Goal: Complete application form

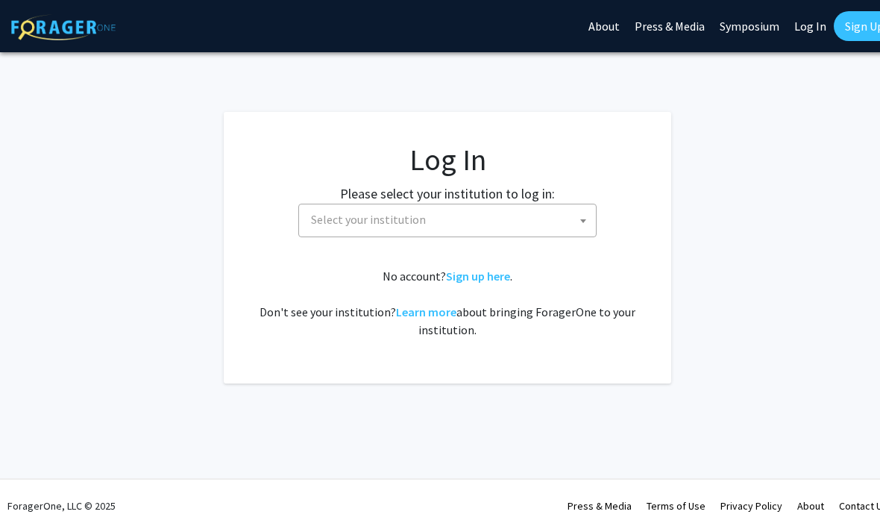
click at [538, 225] on span "Select your institution" at bounding box center [450, 219] width 291 height 31
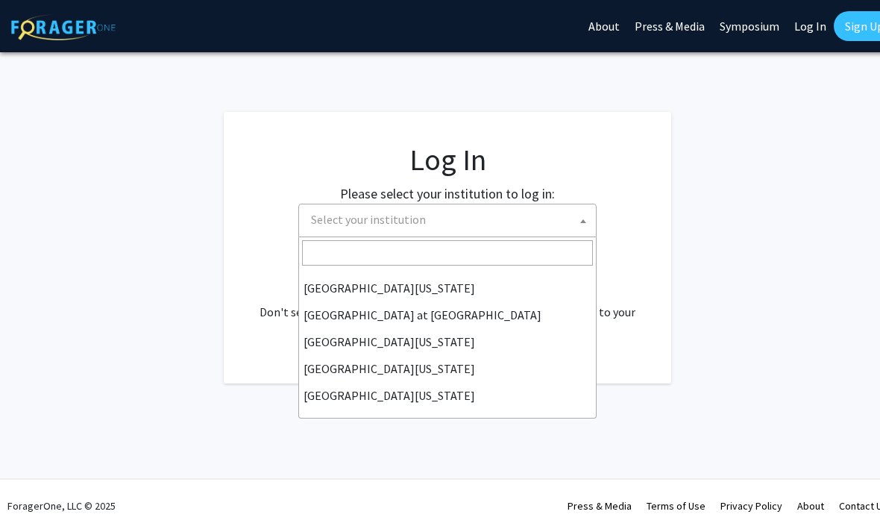
scroll to position [522, 0]
select select "13"
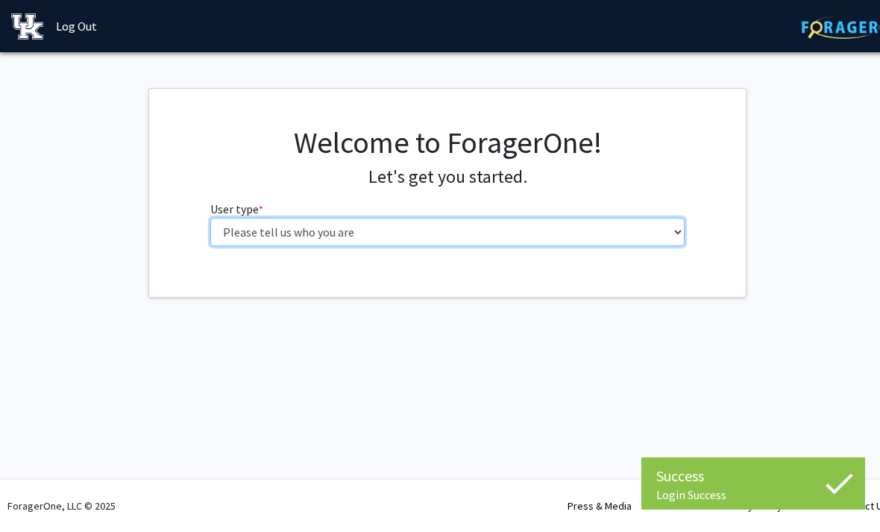
click at [448, 228] on select "Please tell us who you are Undergraduate Student Master's Student Doctoral Cand…" at bounding box center [447, 232] width 475 height 28
select select "1: undergrad"
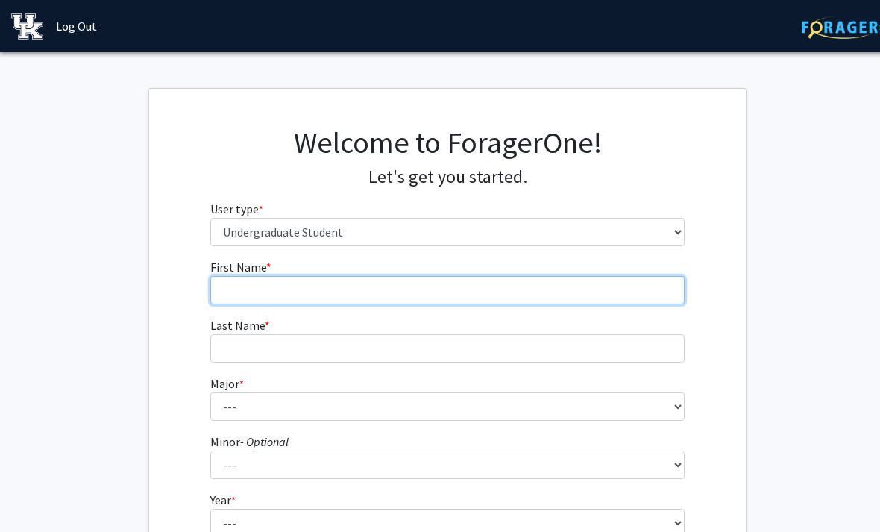
click at [471, 291] on input "First Name * required" at bounding box center [447, 290] width 475 height 28
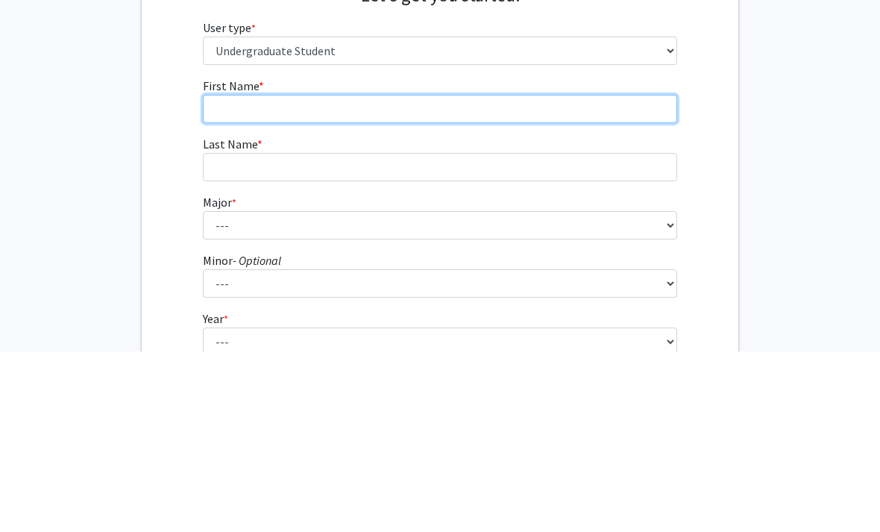
type input "[PERSON_NAME]"
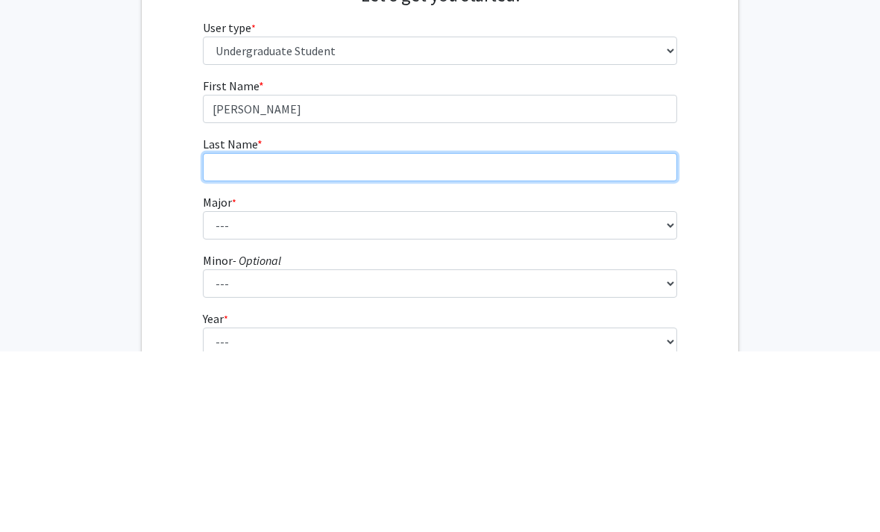
type input "[PERSON_NAME]"
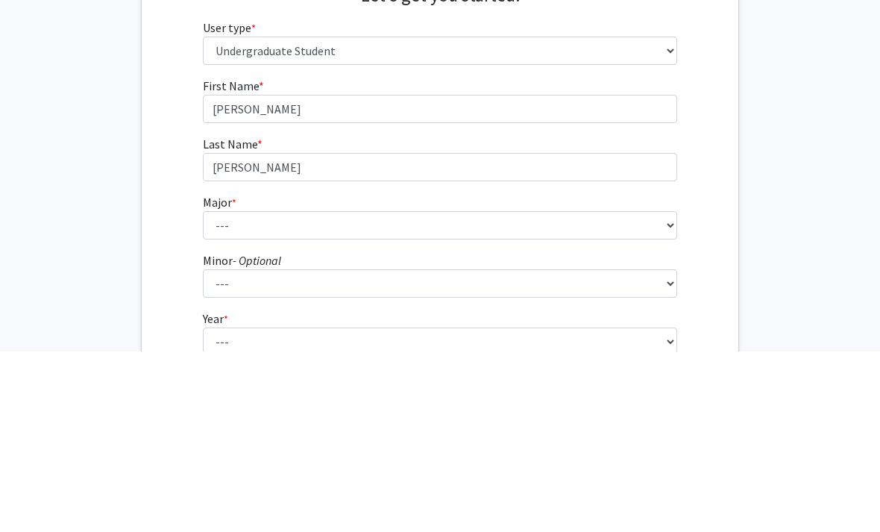
scroll to position [181, 7]
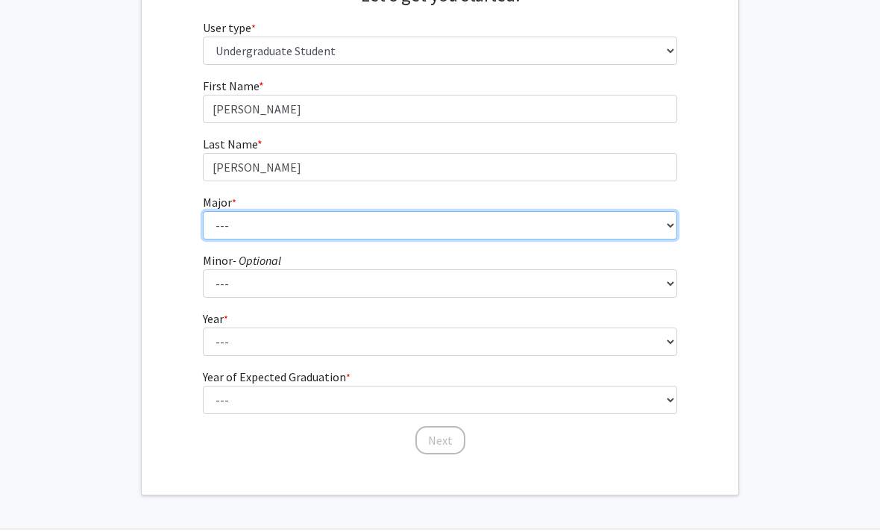
click at [495, 238] on select "--- Accounting Aerospace Engineering African American & Africana Studies Agricu…" at bounding box center [440, 225] width 475 height 28
select select "104: 941"
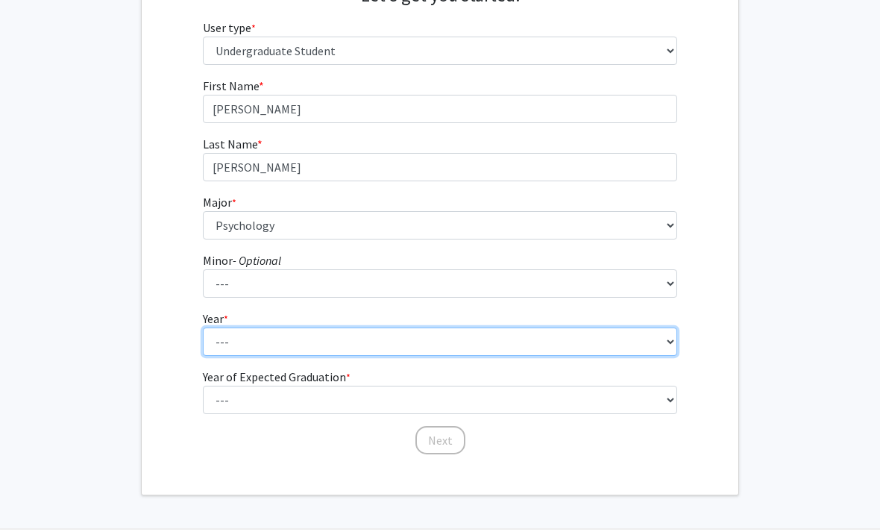
click at [460, 352] on select "--- First-year Sophomore Junior Senior Postbaccalaureate Certificate" at bounding box center [440, 342] width 475 height 28
select select "3: junior"
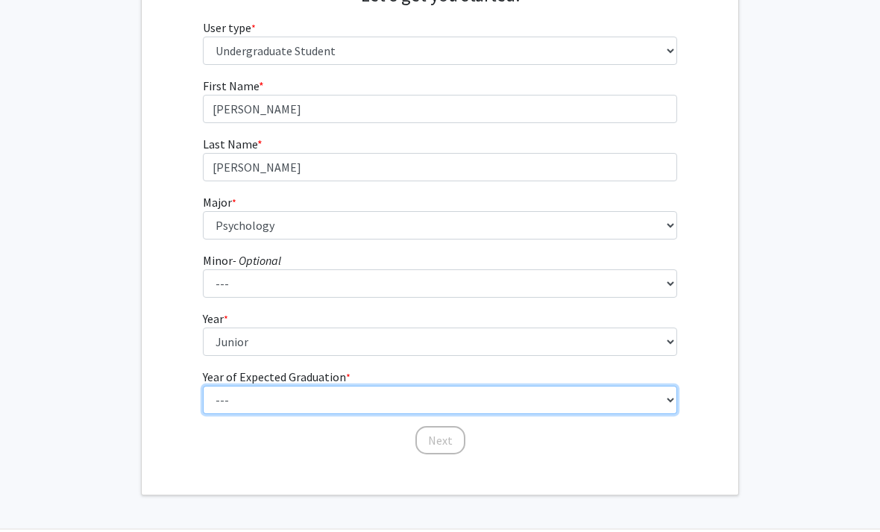
click at [475, 392] on select "--- 2025 2026 2027 2028 2029 2030 2031 2032 2033 2034" at bounding box center [440, 400] width 475 height 28
select select "3: 2027"
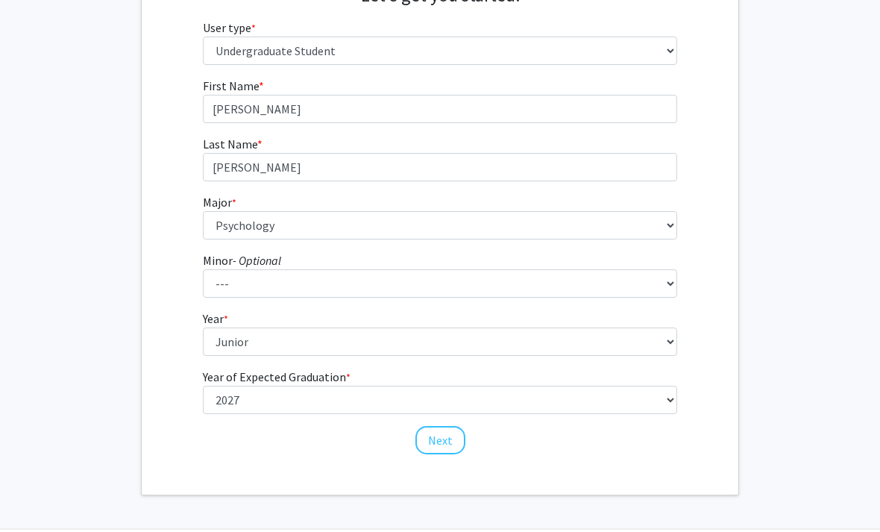
click at [444, 434] on button "Next" at bounding box center [441, 440] width 50 height 28
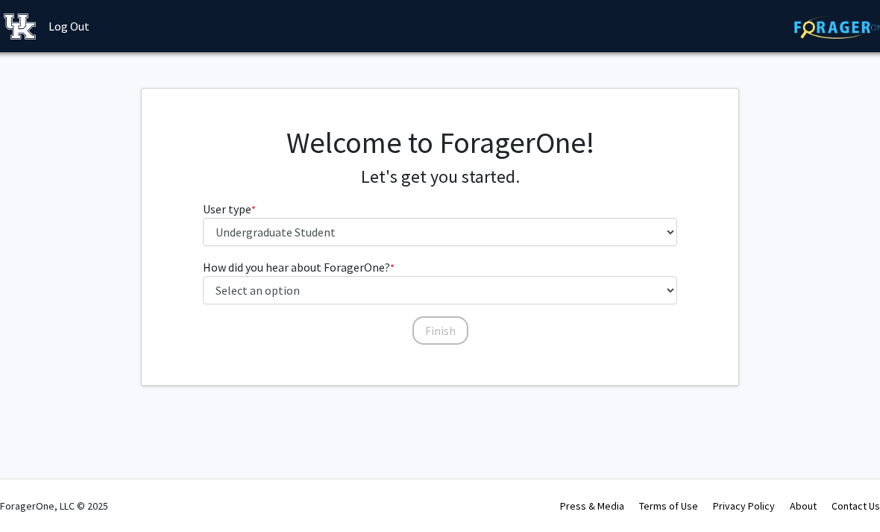
scroll to position [0, 7]
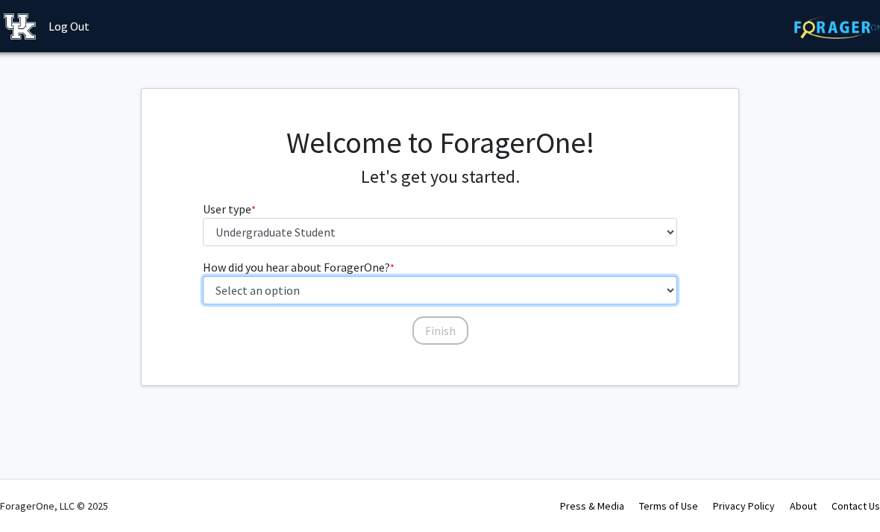
click at [498, 302] on select "Select an option Peer/student recommendation Faculty/staff recommendation Unive…" at bounding box center [440, 290] width 475 height 28
select select "3: university_website"
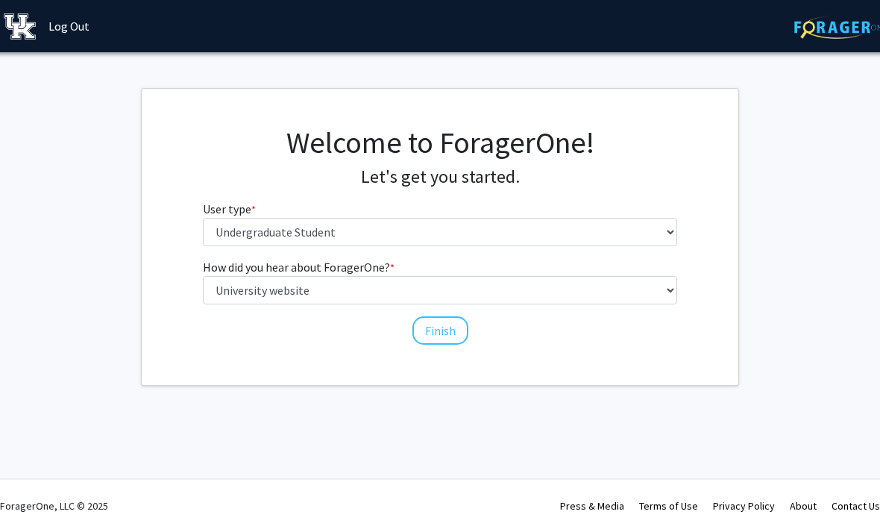
click at [448, 334] on button "Finish" at bounding box center [441, 330] width 56 height 28
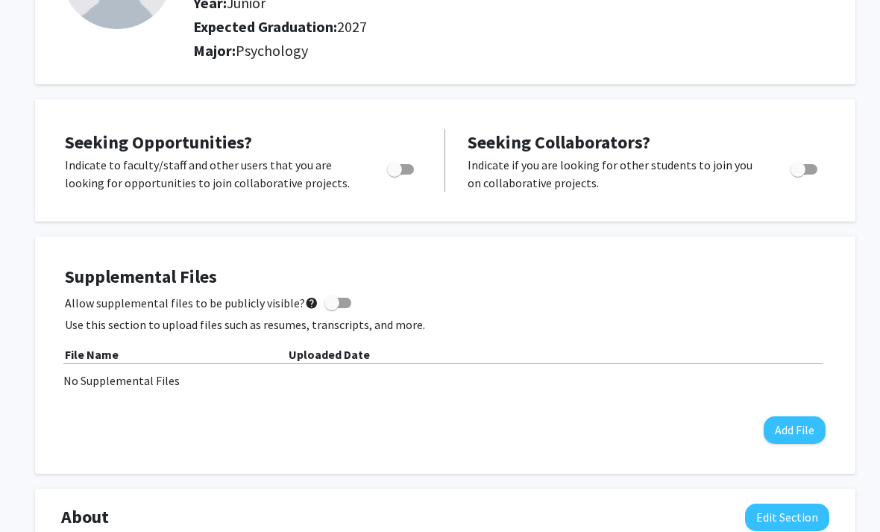
scroll to position [181, 2]
click at [412, 164] on span "Toggle" at bounding box center [400, 169] width 27 height 10
click at [395, 175] on input "Are you actively seeking opportunities?" at bounding box center [394, 175] width 1 height 1
checkbox input "true"
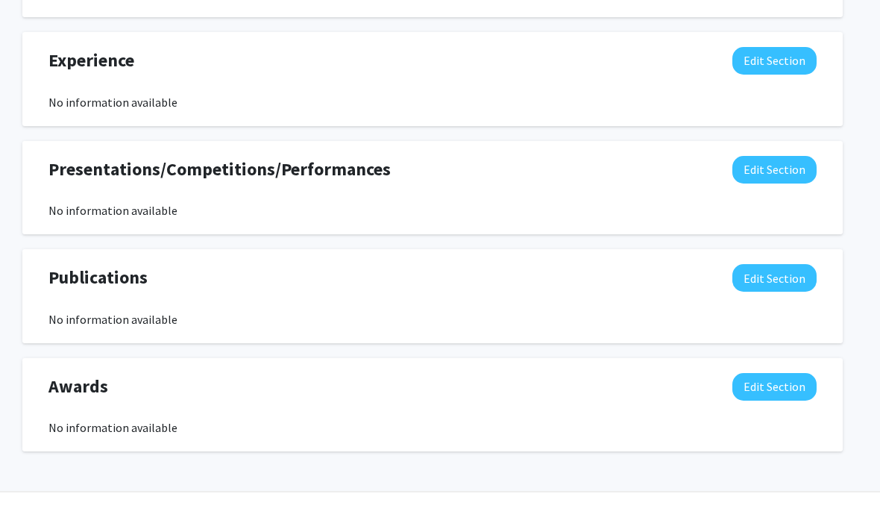
scroll to position [819, 15]
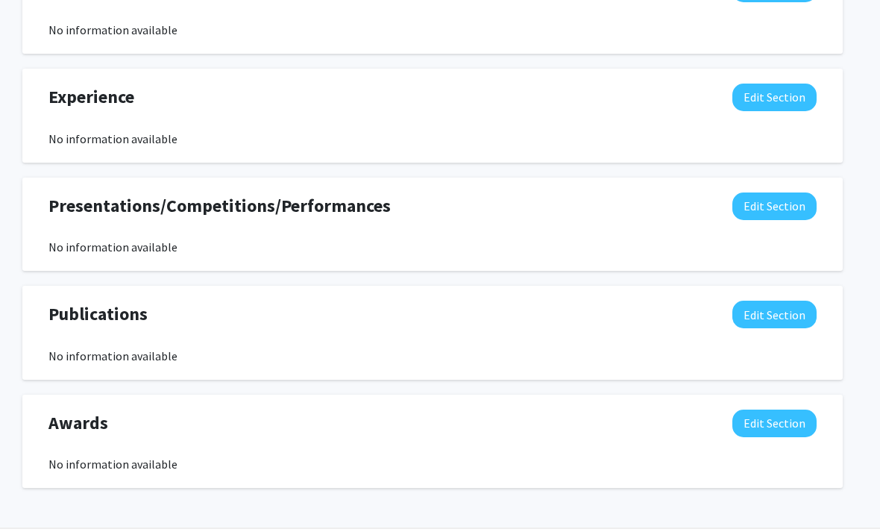
click at [775, 425] on button "Edit Section" at bounding box center [775, 424] width 84 height 28
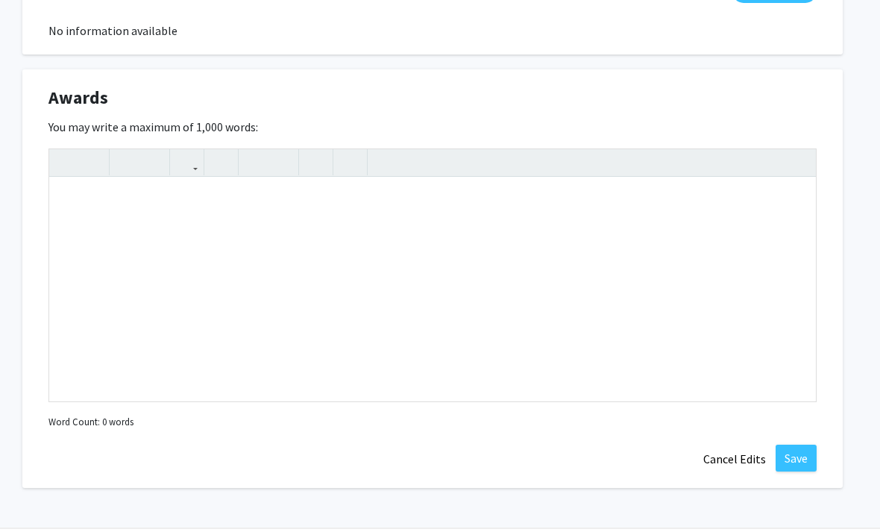
click at [731, 460] on button "Cancel Edits" at bounding box center [735, 459] width 82 height 28
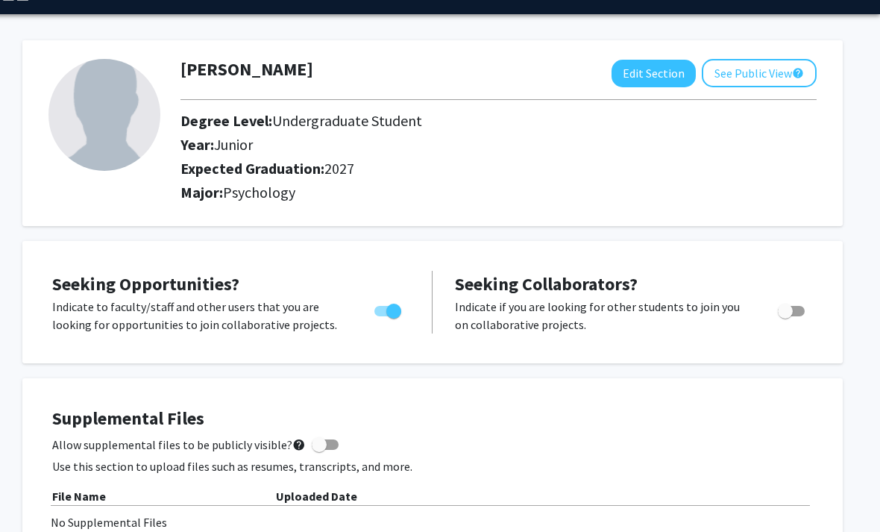
scroll to position [0, 15]
